Goal: Task Accomplishment & Management: Use online tool/utility

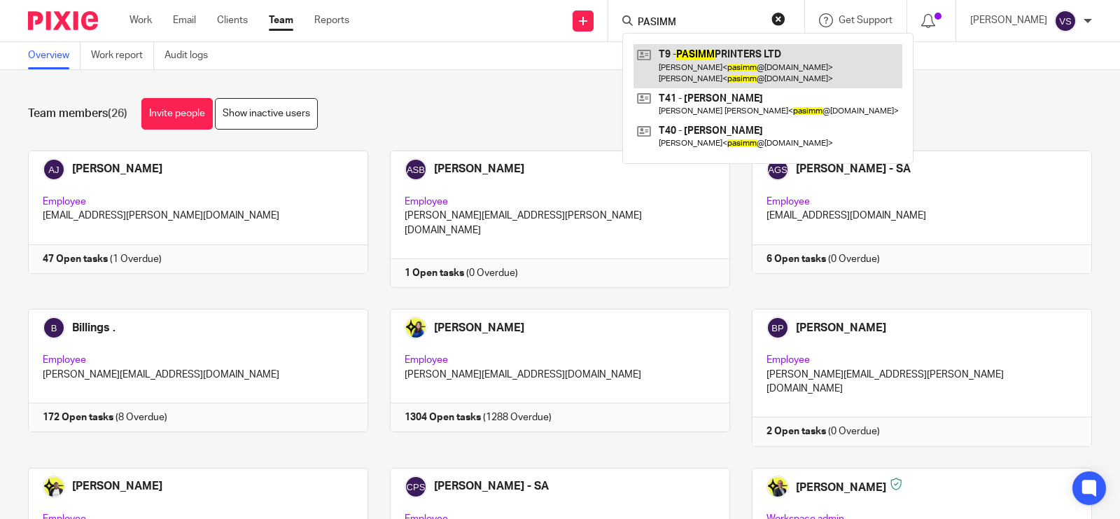
type input "PASIMM"
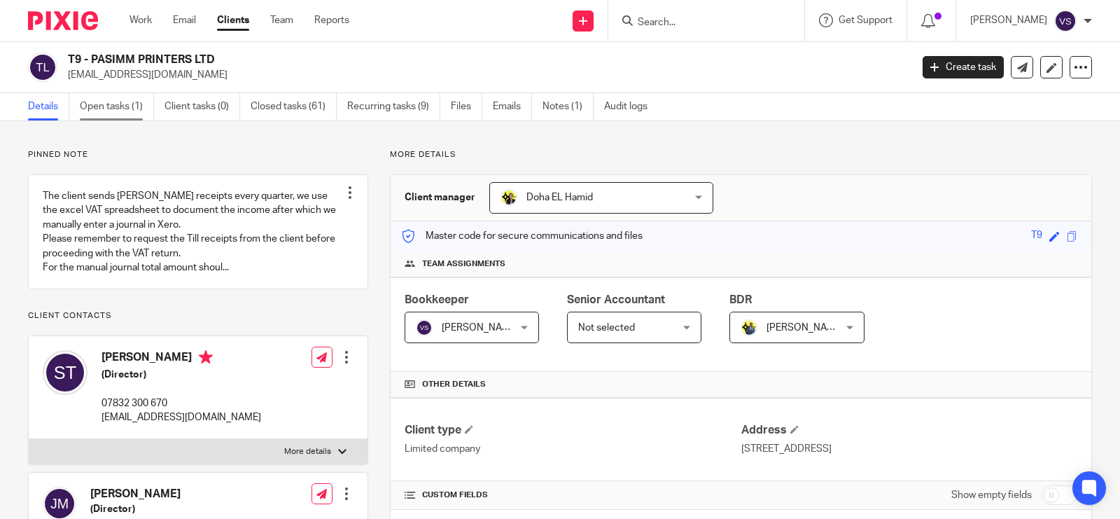
click at [120, 114] on link "Open tasks (1)" at bounding box center [117, 106] width 74 height 27
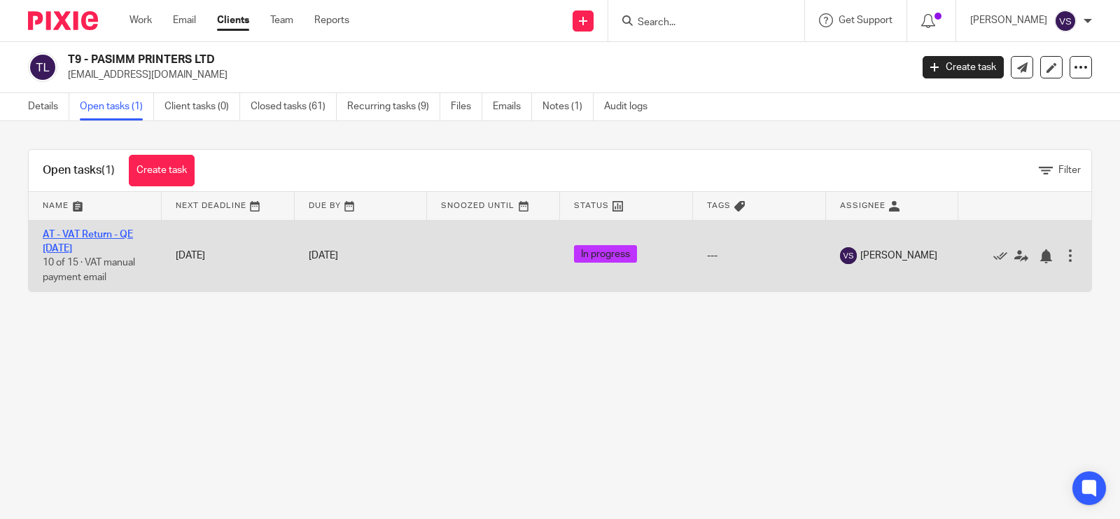
click at [88, 235] on link "AT - VAT Return - QE [DATE]" at bounding box center [88, 242] width 90 height 24
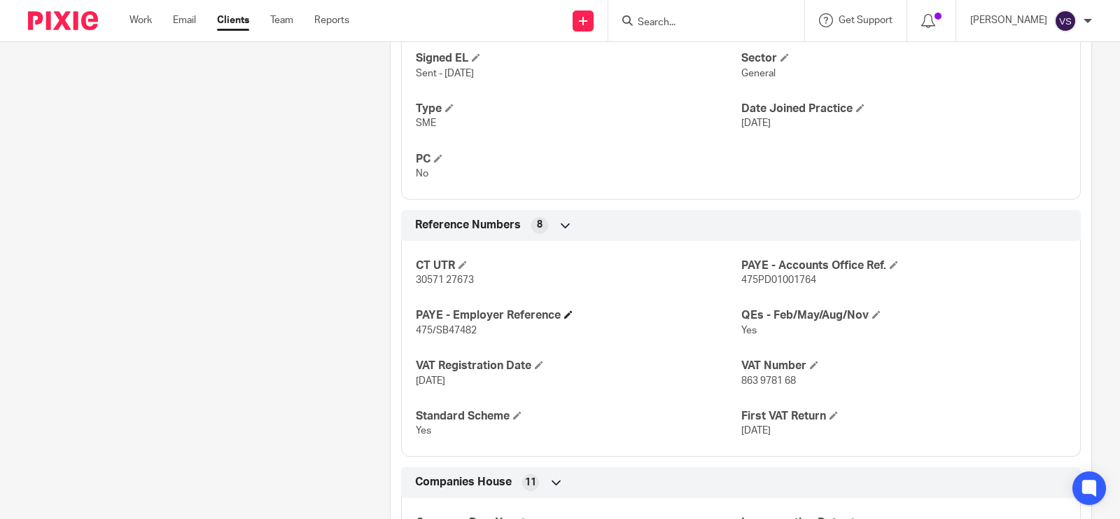
scroll to position [1050, 0]
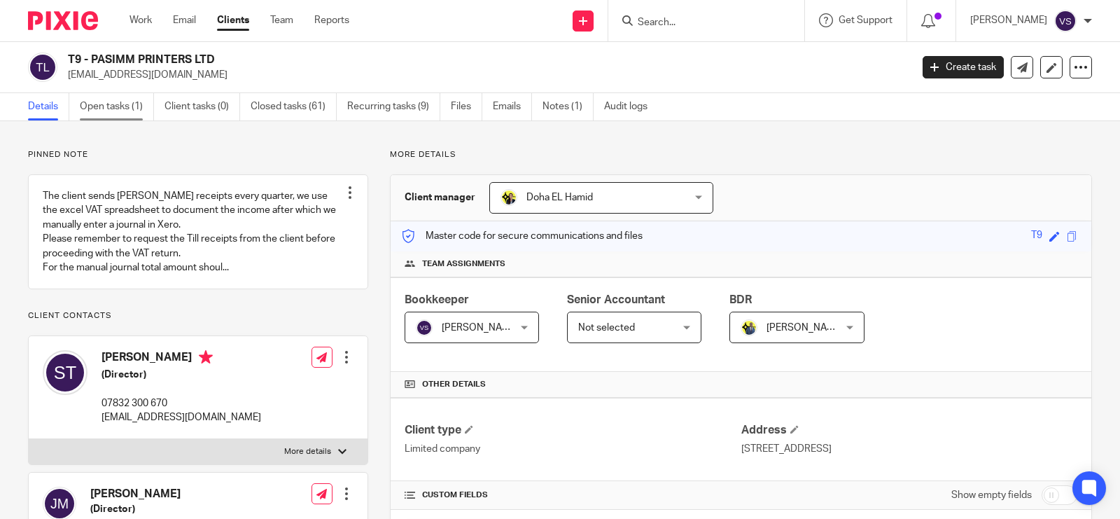
click at [106, 102] on link "Open tasks (1)" at bounding box center [117, 106] width 74 height 27
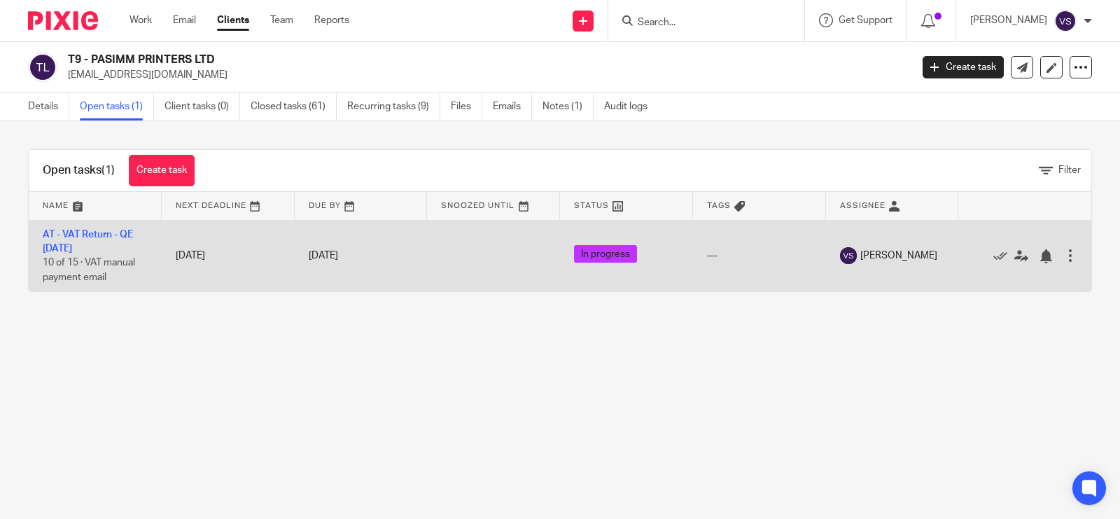
click at [78, 242] on td "AT - VAT Return - QE 31-08-2025 10 of 15 · VAT manual payment email" at bounding box center [95, 255] width 133 height 71
click at [81, 232] on link "AT - VAT Return - QE 31-08-2025" at bounding box center [88, 242] width 90 height 24
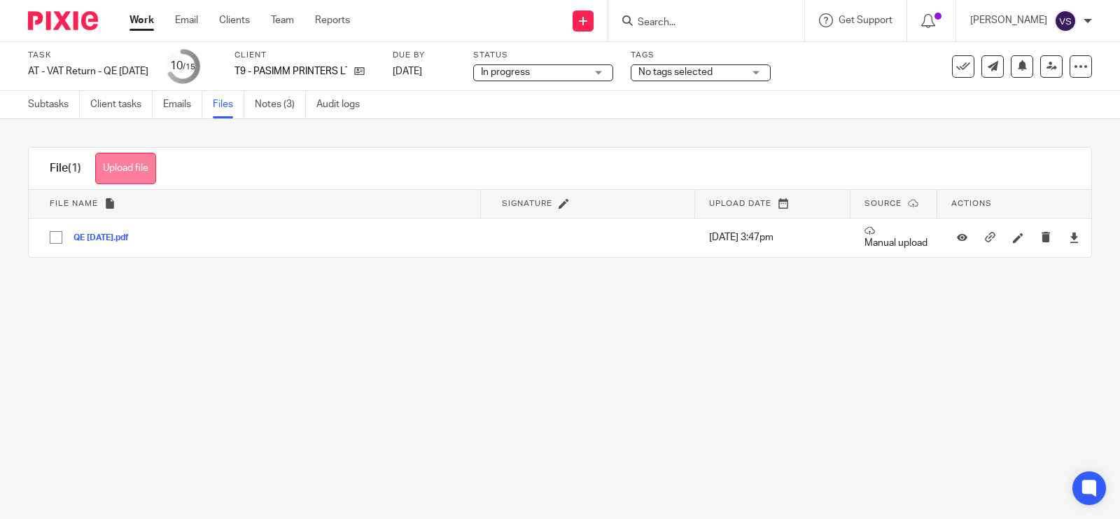
click at [151, 162] on button "Upload file" at bounding box center [125, 169] width 61 height 32
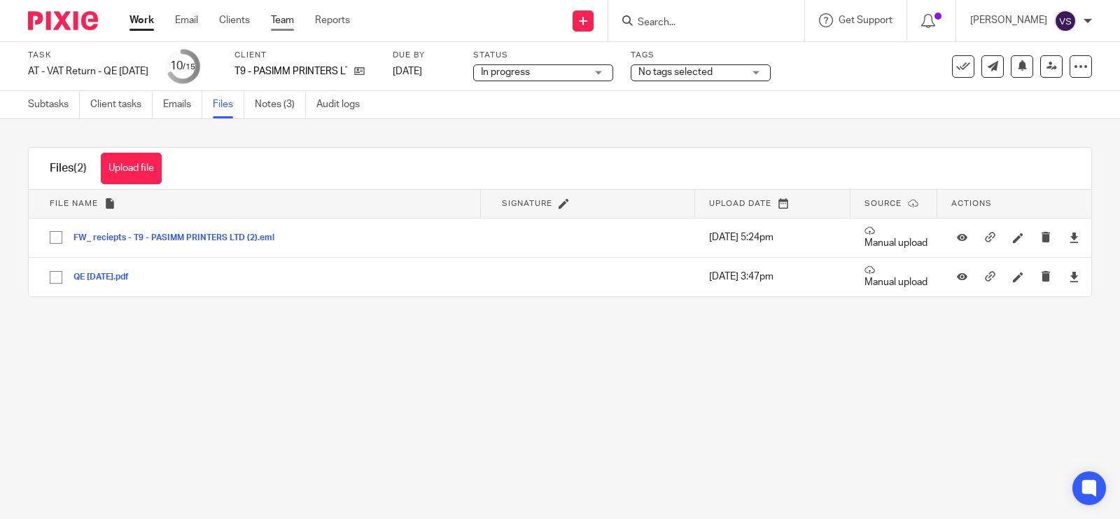
click at [288, 15] on link "Team" at bounding box center [282, 20] width 23 height 14
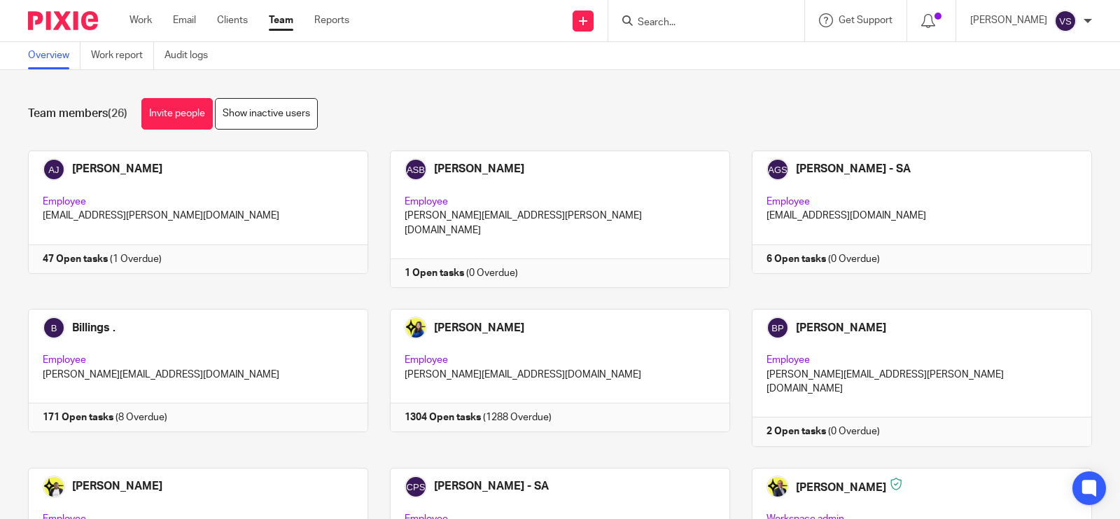
scroll to position [963, 0]
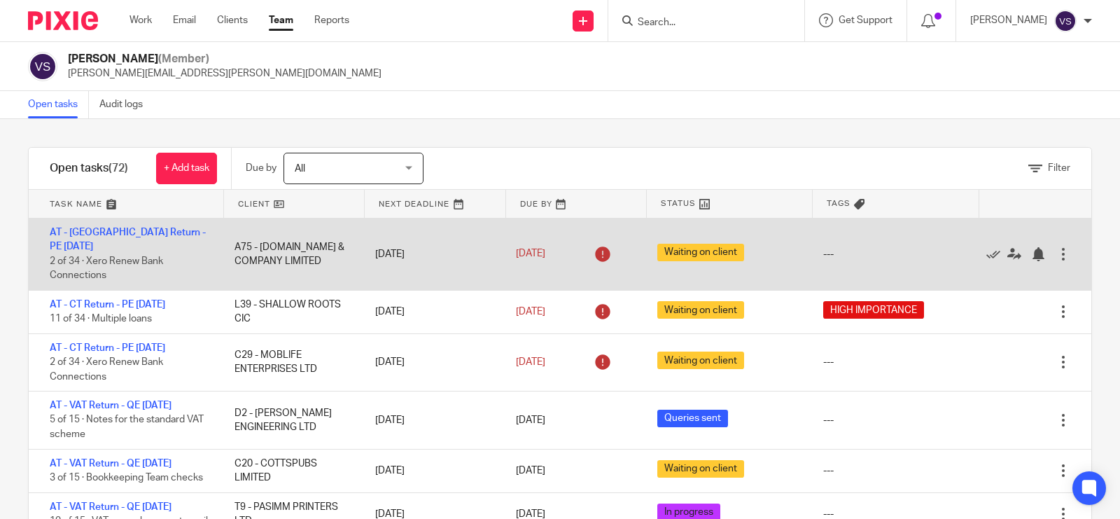
scroll to position [438, 0]
